Goal: Task Accomplishment & Management: Manage account settings

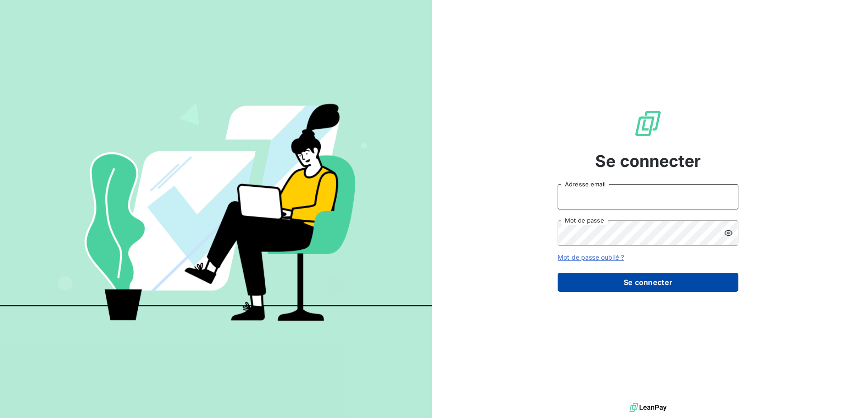
type input "[EMAIL_ADDRESS][DOMAIN_NAME]"
click at [638, 283] on button "Se connecter" at bounding box center [648, 282] width 181 height 19
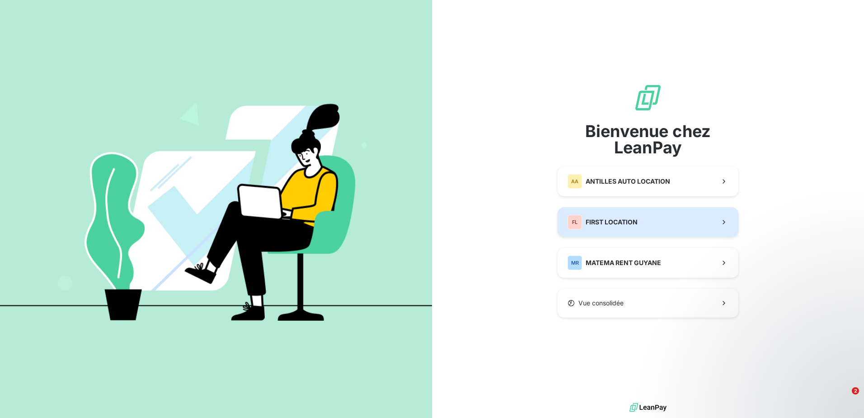
click at [617, 222] on span "FIRST LOCATION" at bounding box center [612, 221] width 52 height 9
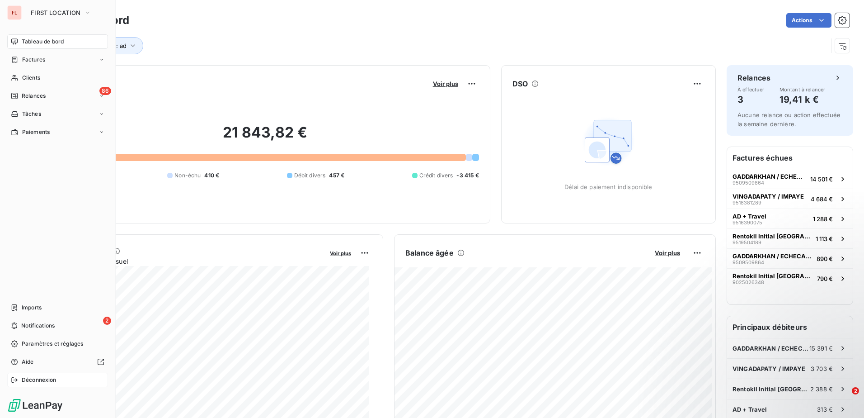
click at [40, 385] on div "Déconnexion" at bounding box center [57, 379] width 101 height 14
